Goal: Task Accomplishment & Management: Manage account settings

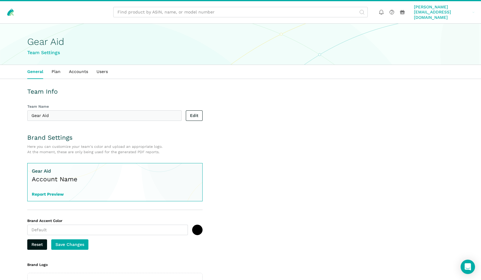
click at [452, 10] on span "[PERSON_NAME][EMAIL_ADDRESS][DOMAIN_NAME]" at bounding box center [442, 12] width 56 height 16
click at [105, 67] on link "Users" at bounding box center [102, 72] width 20 height 14
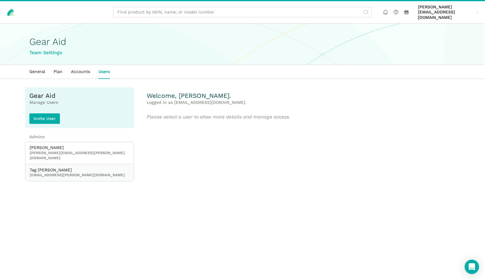
click at [51, 168] on span "Tag [PERSON_NAME]" at bounding box center [80, 170] width 100 height 5
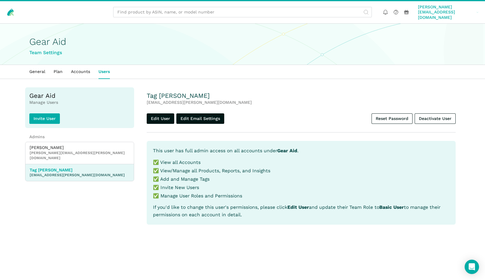
click at [458, 10] on span "[PERSON_NAME][EMAIL_ADDRESS][DOMAIN_NAME]" at bounding box center [446, 12] width 56 height 16
click at [368, 49] on div "Team Settings" at bounding box center [242, 52] width 427 height 7
